Goal: Transaction & Acquisition: Purchase product/service

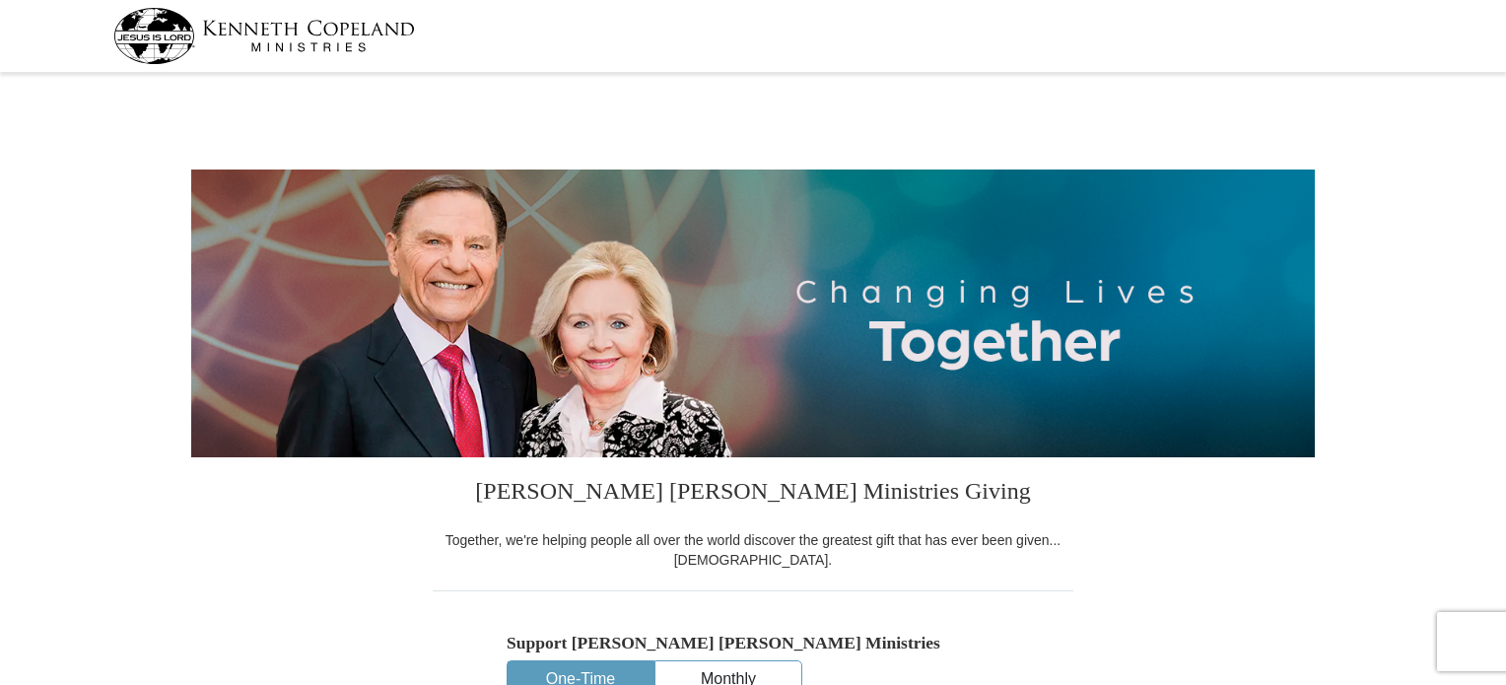
select select "[GEOGRAPHIC_DATA]"
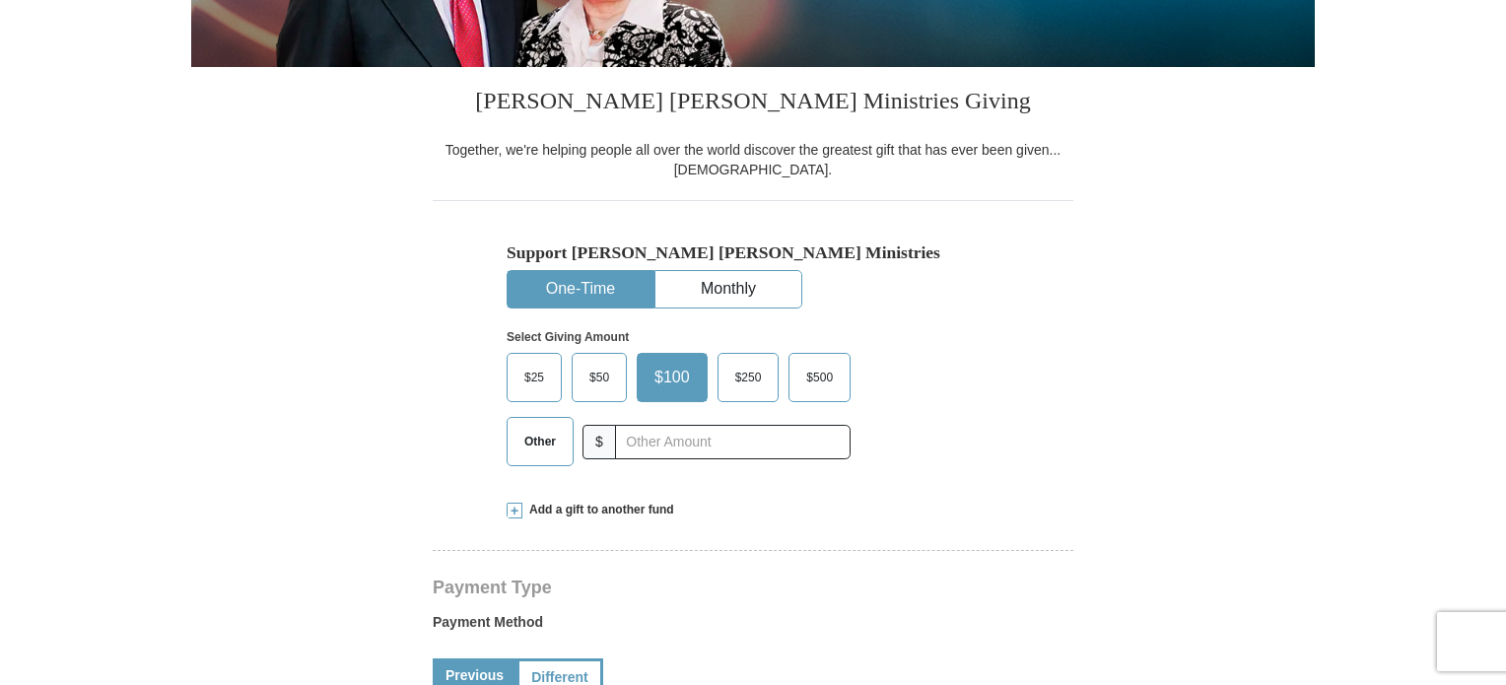
scroll to position [394, 0]
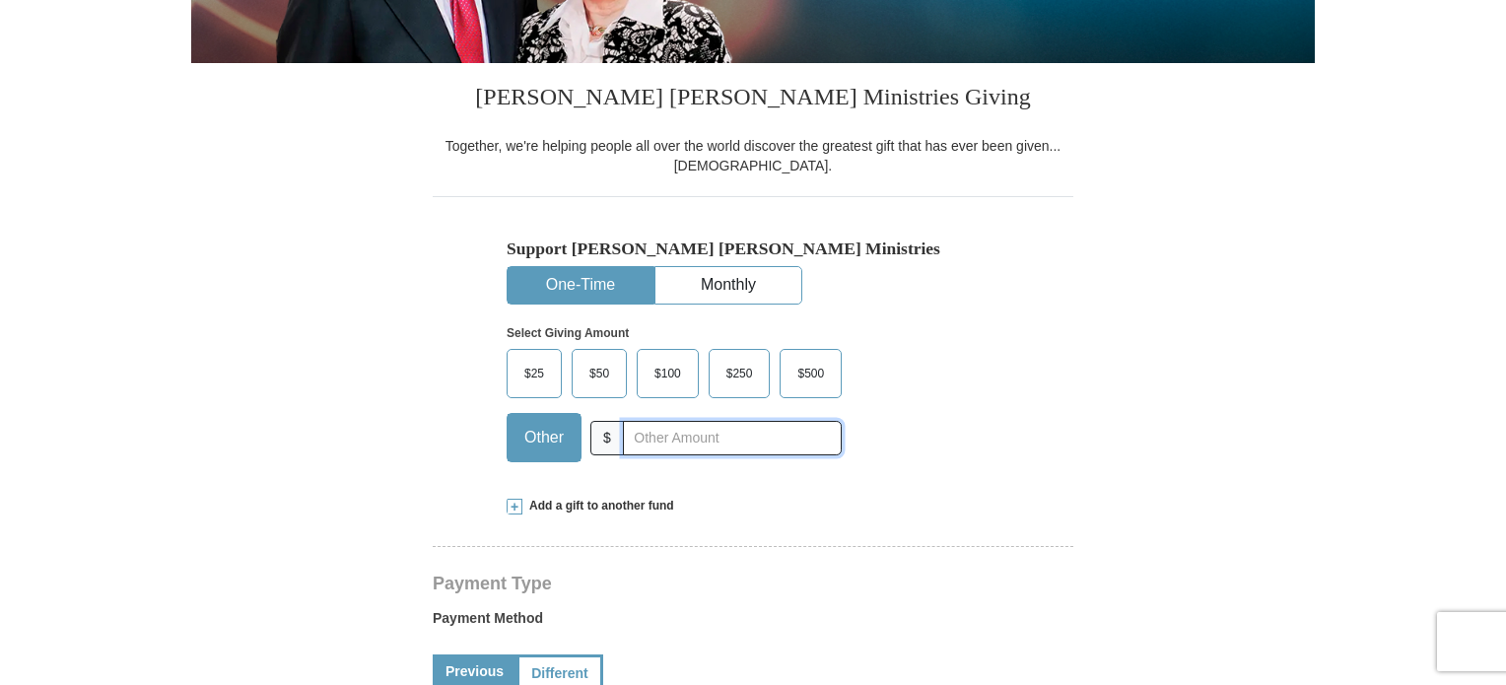
click at [657, 442] on input "text" at bounding box center [732, 438] width 219 height 35
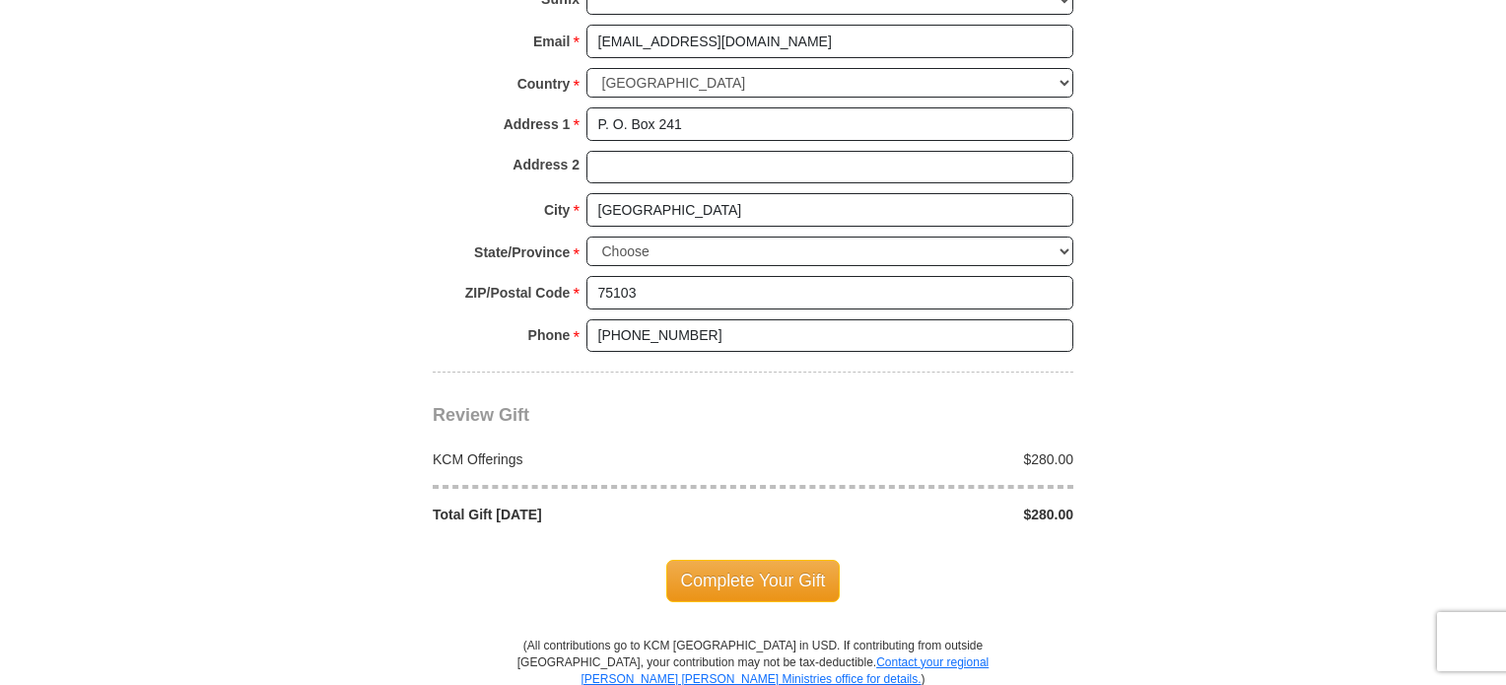
scroll to position [1577, 0]
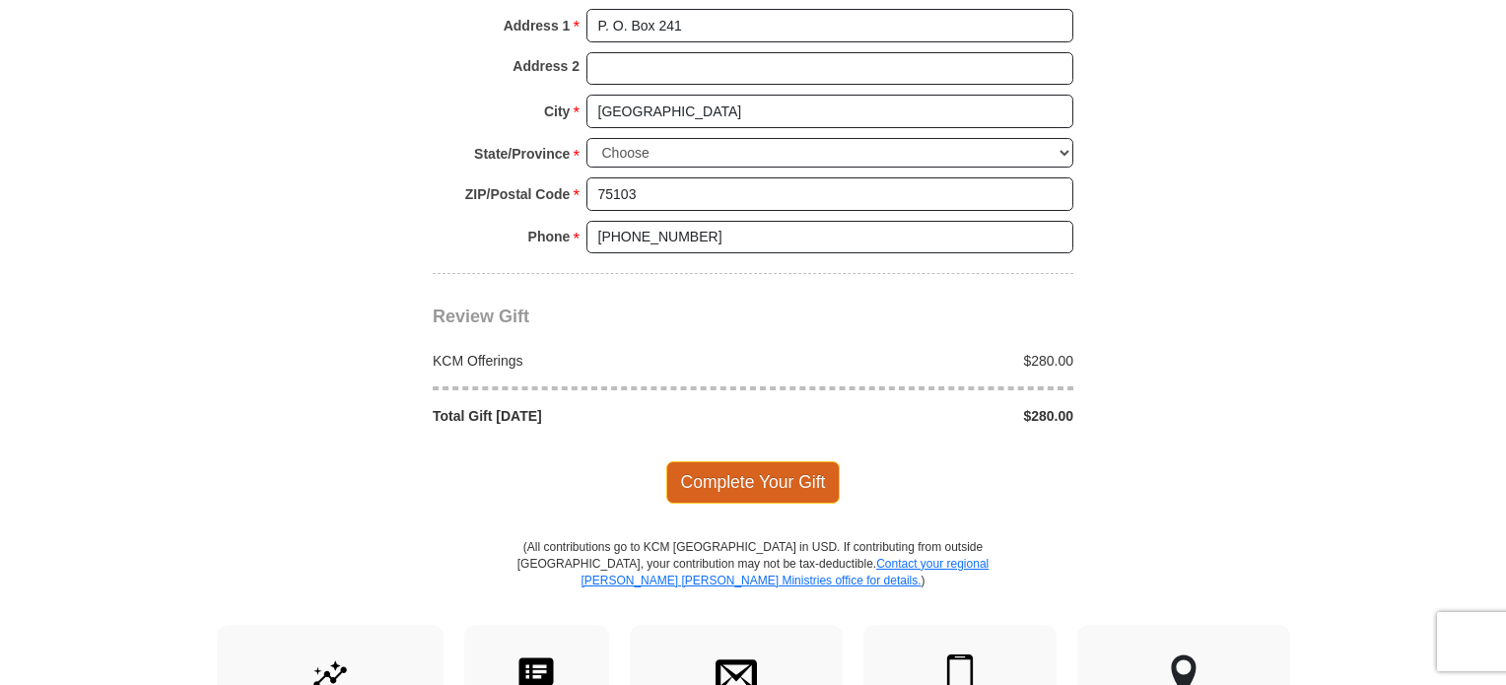
type input "280."
click at [745, 474] on span "Complete Your Gift" at bounding box center [753, 481] width 174 height 41
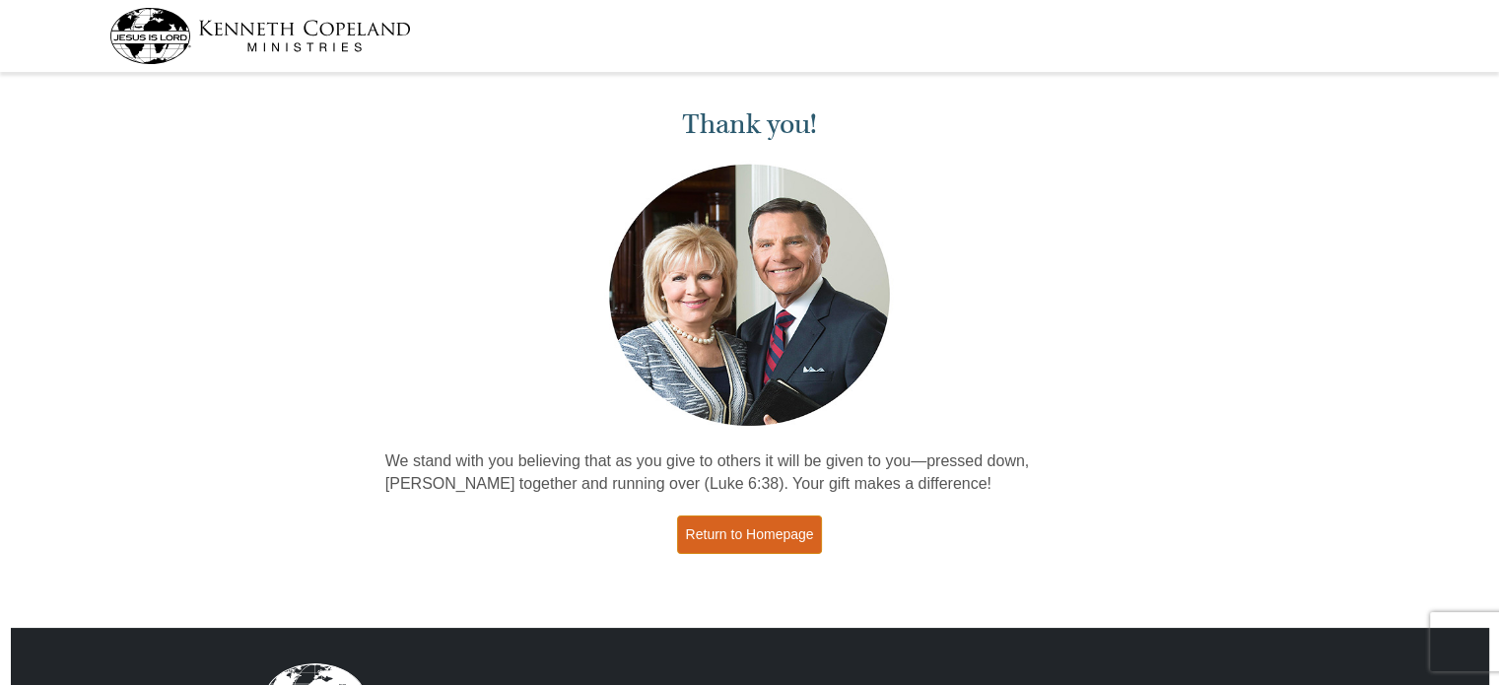
click at [785, 539] on link "Return to Homepage" at bounding box center [750, 535] width 146 height 38
